Goal: Find specific page/section: Find specific page/section

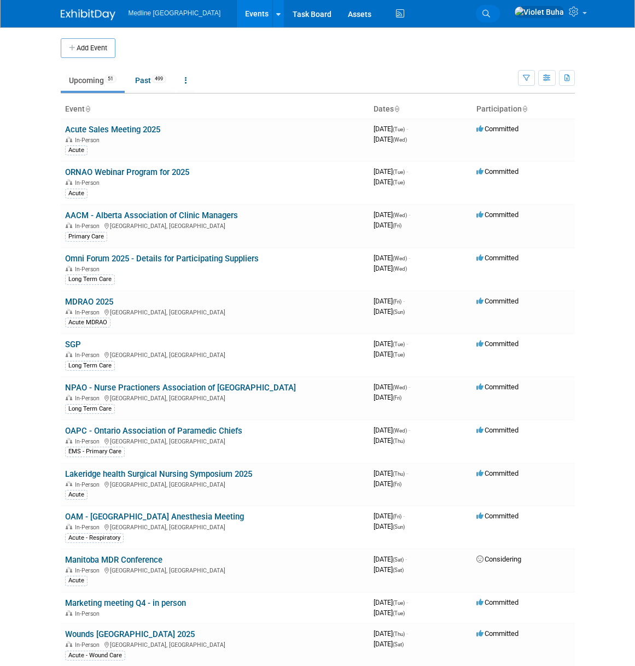
click at [490, 13] on icon at bounding box center [487, 14] width 8 height 8
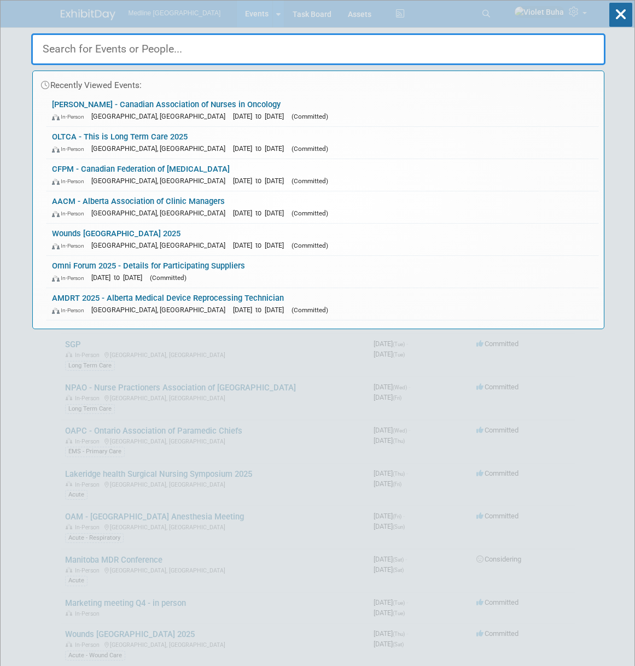
click at [276, 48] on input "text" at bounding box center [318, 49] width 575 height 32
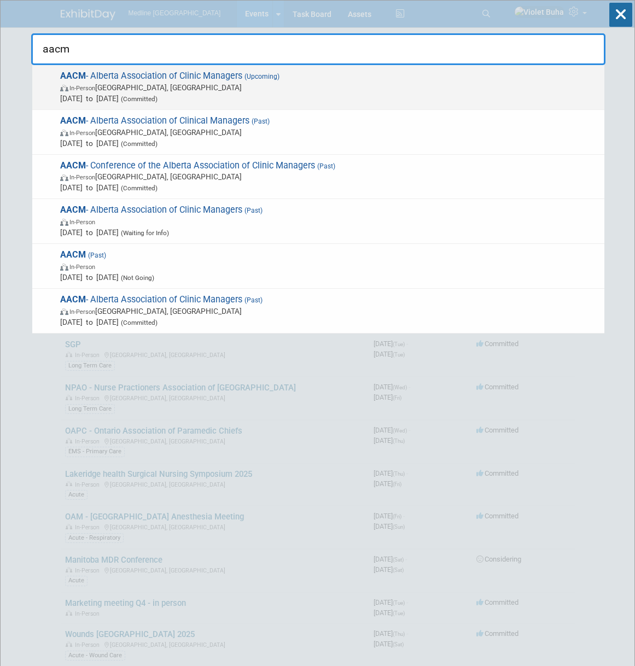
type input "aacm"
click at [189, 85] on span "In-Person Calgary, Canada" at bounding box center [329, 87] width 539 height 11
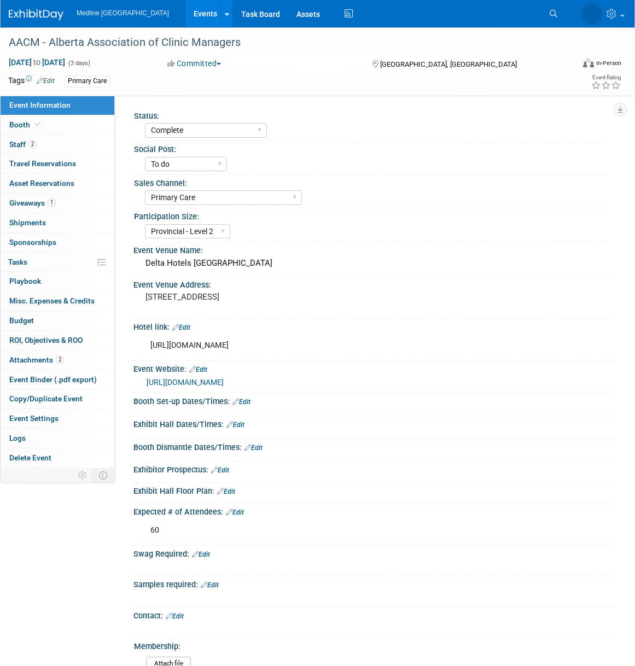
select select "Complete"
select select "To do"
select select "Primary Care"
select select "Provincial - Level 2"
click at [65, 146] on link "2 Staff 2" at bounding box center [58, 144] width 114 height 19
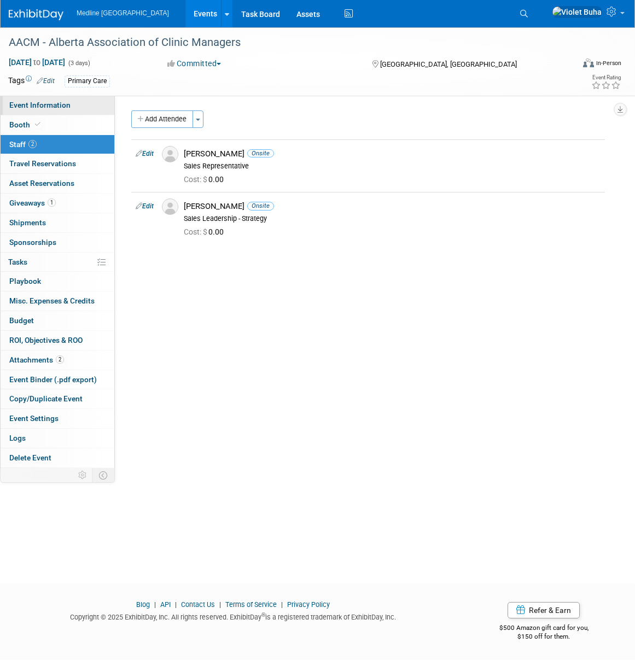
click at [74, 107] on link "Event Information" at bounding box center [58, 105] width 114 height 19
select select "Complete"
select select "To do"
select select "Primary Care"
select select "Provincial - Level 2"
